Goal: Communication & Community: Share content

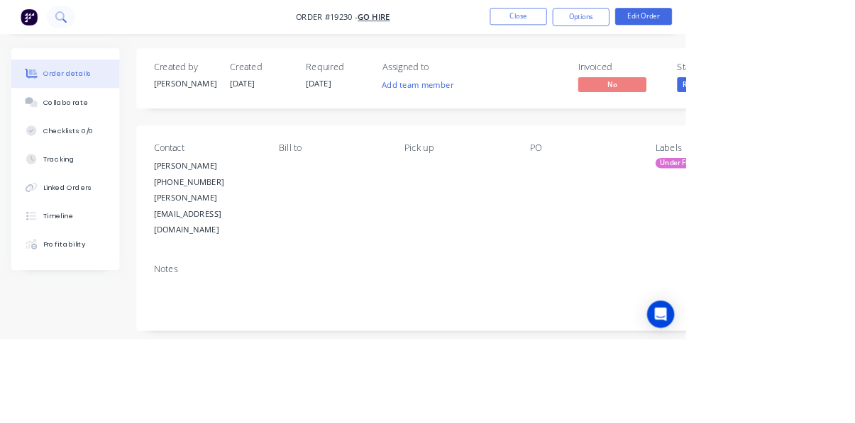
click at [81, 26] on icon at bounding box center [80, 25] width 5 height 5
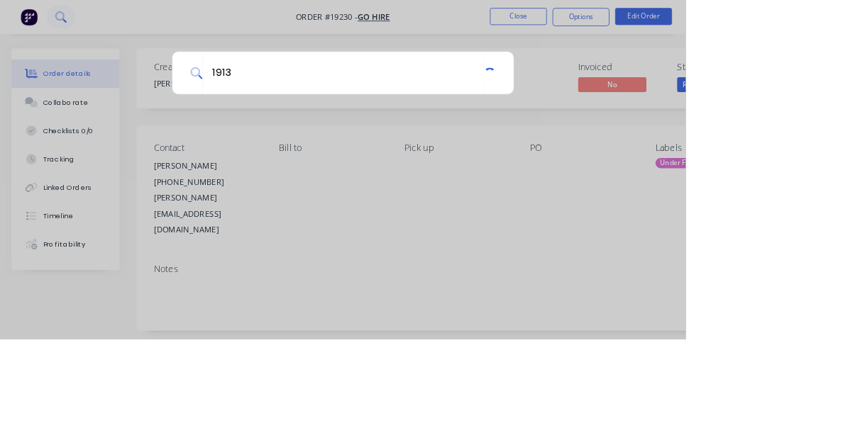
type input "19130"
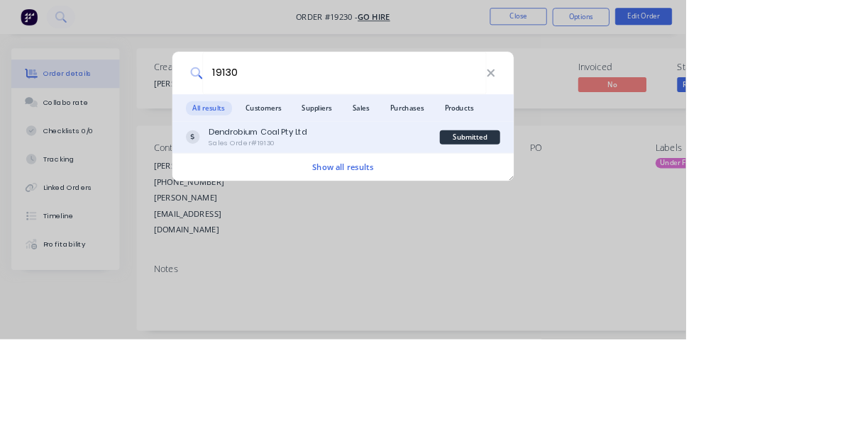
click at [383, 185] on div "Sales Order #19130" at bounding box center [321, 178] width 123 height 13
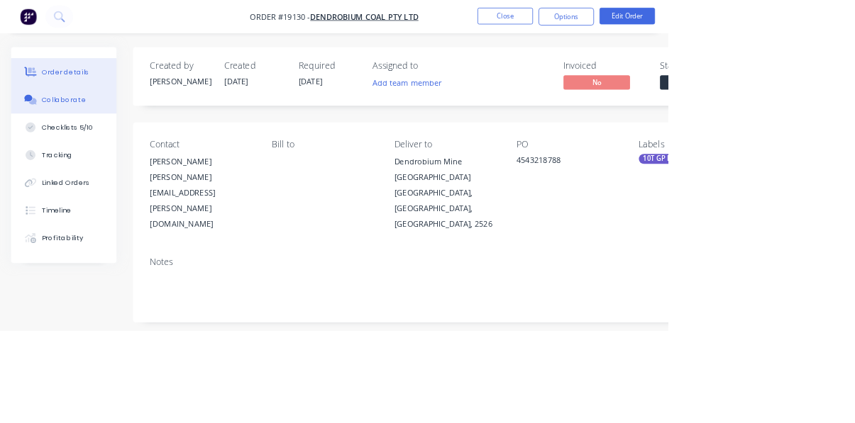
click at [83, 141] on button "Collaborate" at bounding box center [81, 127] width 135 height 35
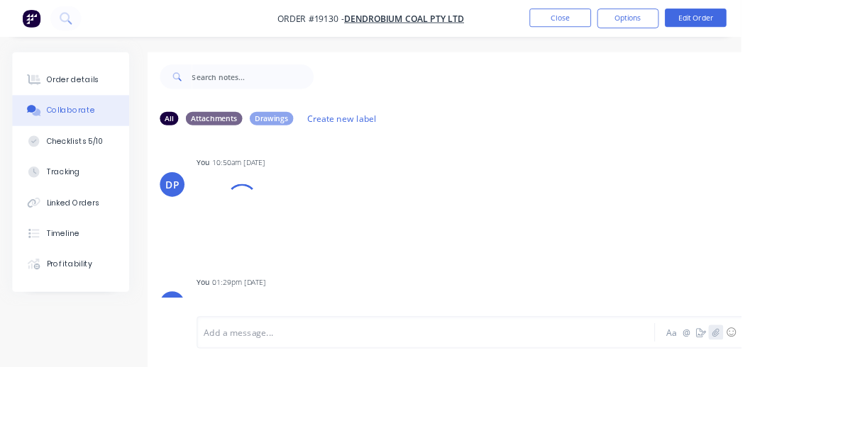
click at [826, 389] on icon "button" at bounding box center [825, 384] width 9 height 10
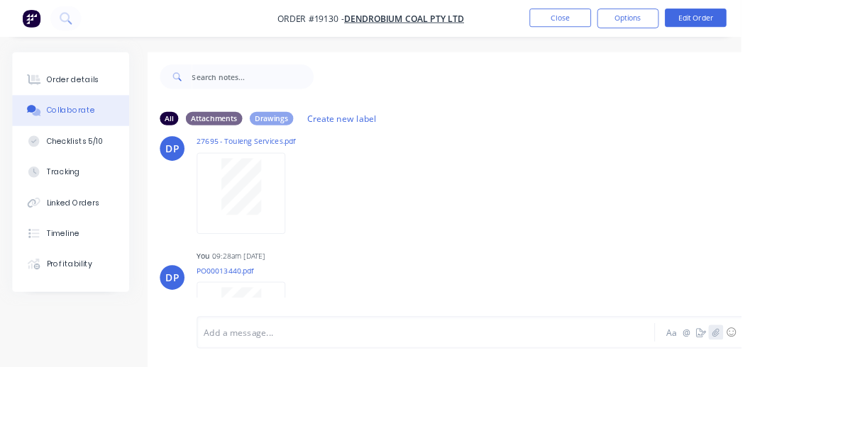
click at [828, 389] on icon "button" at bounding box center [825, 384] width 9 height 10
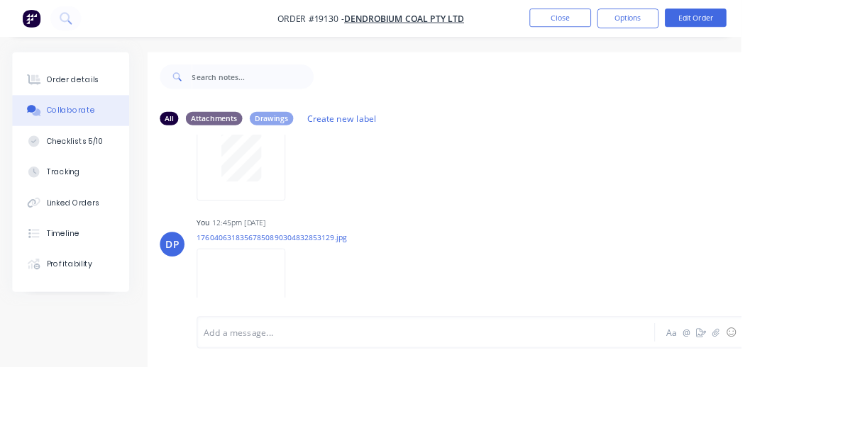
scroll to position [1233, 0]
